Goal: Information Seeking & Learning: Understand process/instructions

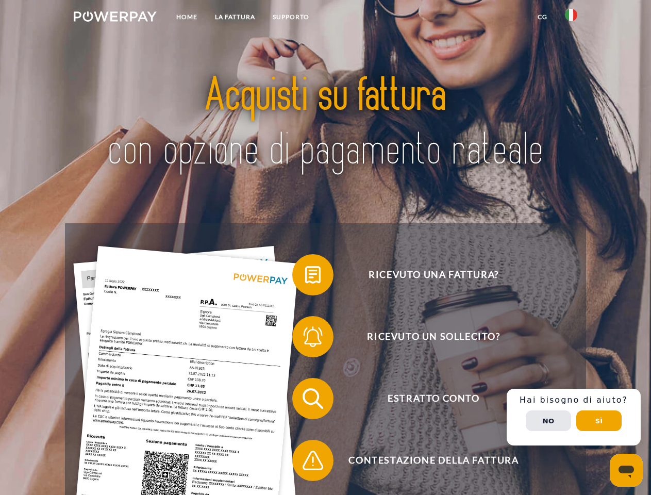
click at [115, 18] on img at bounding box center [115, 16] width 83 height 10
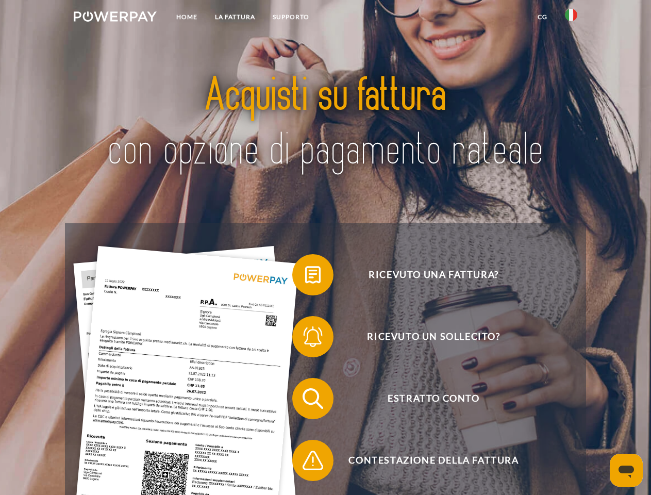
click at [571, 18] on img at bounding box center [571, 15] width 12 height 12
click at [543, 17] on link "CG" at bounding box center [542, 17] width 27 height 19
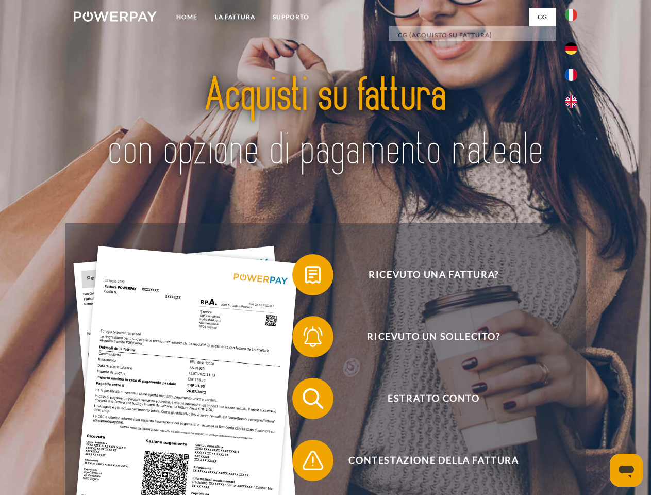
click at [305, 277] on span at bounding box center [298, 275] width 52 height 52
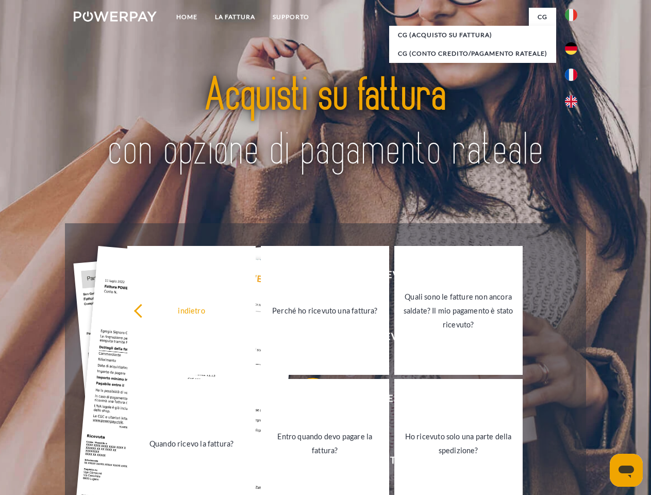
click at [305, 339] on link "Perché ho ricevuto una fattura?" at bounding box center [325, 310] width 128 height 129
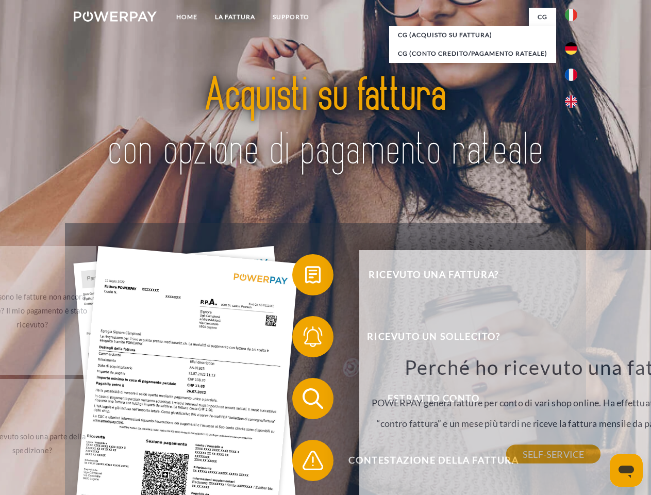
click at [359, 401] on div "indietro Perché ho ricevuto una fattura? POWERPAY genera fatture per conto di v…" at bounding box center [553, 392] width 388 height 284
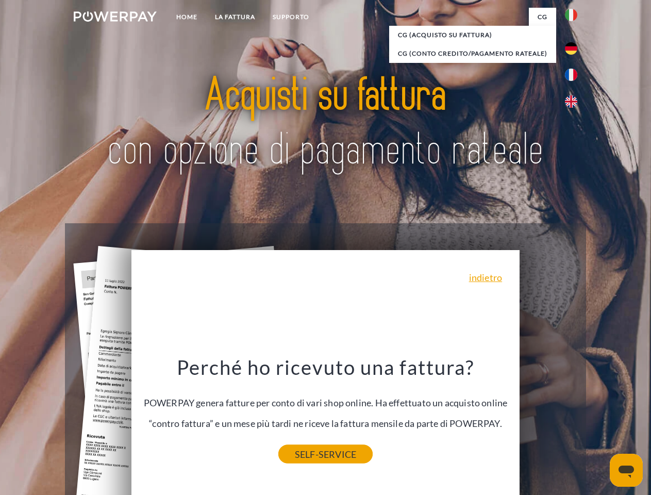
click at [305, 463] on link "SELF-SERVICE" at bounding box center [325, 454] width 94 height 19
click at [574, 417] on div "Ricevuto una fattura? Ricevuto un sollecito? Estratto conto indietro" at bounding box center [325, 429] width 521 height 413
click at [549, 419] on span "Estratto conto" at bounding box center [433, 398] width 253 height 41
click at [599, 421] on header "Home LA FATTURA [GEOGRAPHIC_DATA]" at bounding box center [325, 356] width 651 height 712
